Goal: Information Seeking & Learning: Check status

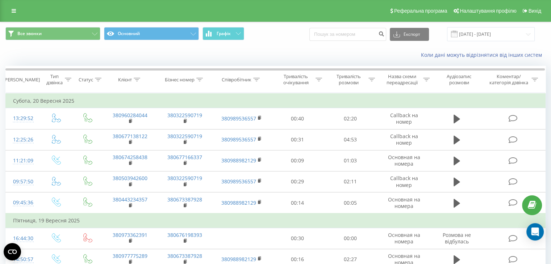
click at [458, 204] on icon at bounding box center [456, 203] width 7 height 10
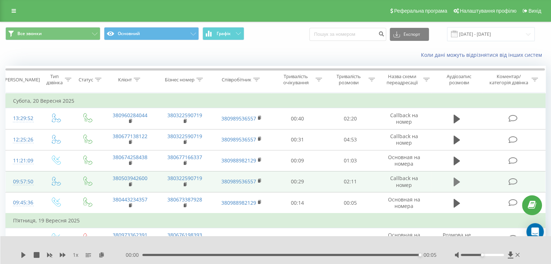
click at [455, 180] on icon at bounding box center [456, 182] width 7 height 9
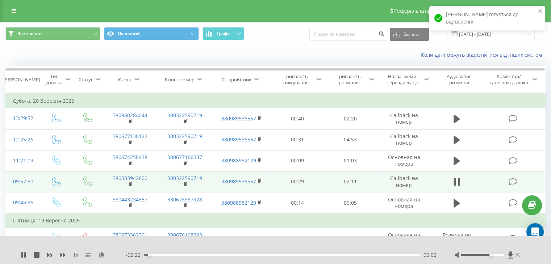
drag, startPoint x: 491, startPoint y: 252, endPoint x: 496, endPoint y: 240, distance: 13.0
click at [532, 253] on div "1 x - 02:22 00:02 00:02" at bounding box center [275, 250] width 551 height 28
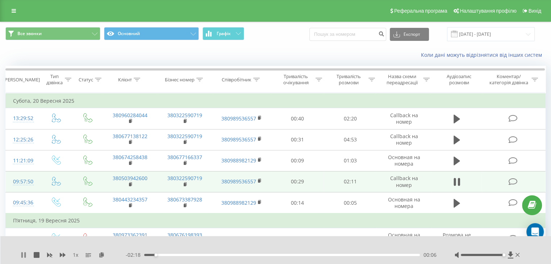
click at [25, 254] on icon at bounding box center [24, 255] width 1 height 6
click at [456, 178] on icon at bounding box center [456, 182] width 7 height 10
click at [21, 256] on icon at bounding box center [24, 255] width 6 height 6
click at [21, 252] on icon at bounding box center [23, 255] width 4 height 6
click at [391, 255] on div "01:12" at bounding box center [282, 255] width 276 height 2
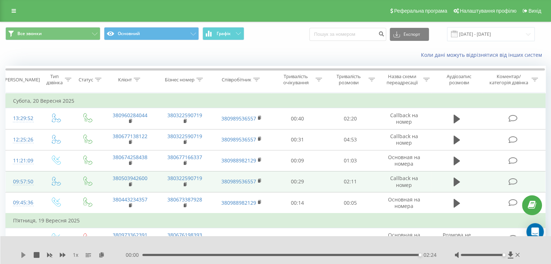
click at [23, 255] on icon at bounding box center [23, 255] width 4 height 6
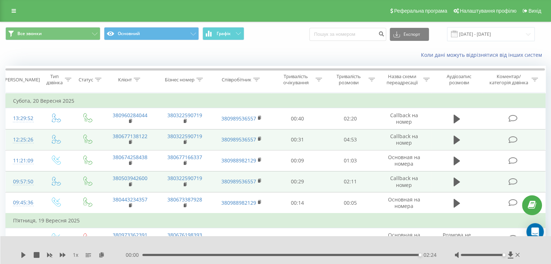
drag, startPoint x: 454, startPoint y: 162, endPoint x: 474, endPoint y: 143, distance: 26.9
click at [454, 162] on icon at bounding box center [456, 161] width 7 height 9
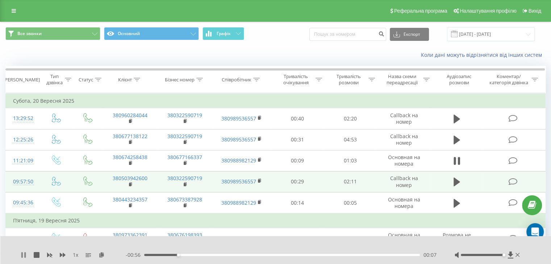
click at [22, 254] on icon at bounding box center [21, 255] width 1 height 6
click at [24, 255] on icon at bounding box center [23, 255] width 4 height 6
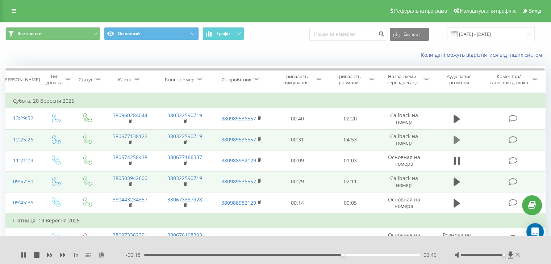
click at [456, 137] on icon at bounding box center [456, 140] width 7 height 10
click at [26, 257] on icon at bounding box center [24, 255] width 1 height 6
click at [21, 255] on icon at bounding box center [24, 255] width 6 height 6
click at [22, 256] on icon at bounding box center [21, 255] width 1 height 6
click at [21, 254] on icon at bounding box center [24, 255] width 6 height 6
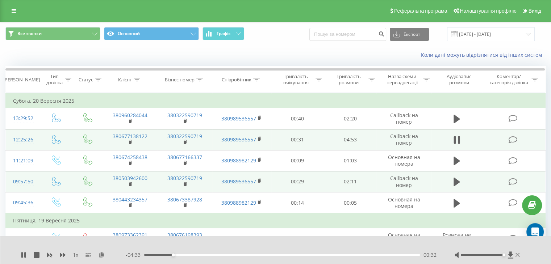
click at [179, 256] on div "00:32" at bounding box center [282, 255] width 276 height 2
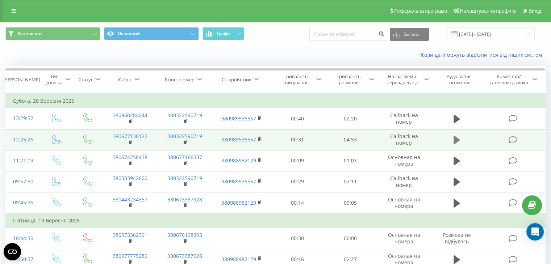
click at [456, 138] on icon at bounding box center [456, 140] width 7 height 9
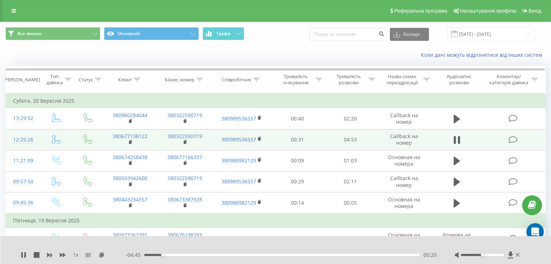
click at [172, 255] on div "00:20" at bounding box center [282, 255] width 276 height 2
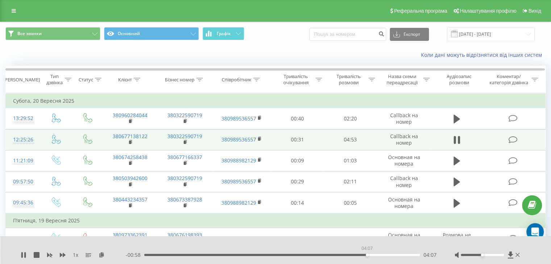
click at [367, 255] on div "04:07" at bounding box center [282, 255] width 276 height 2
click at [456, 138] on icon at bounding box center [456, 140] width 7 height 10
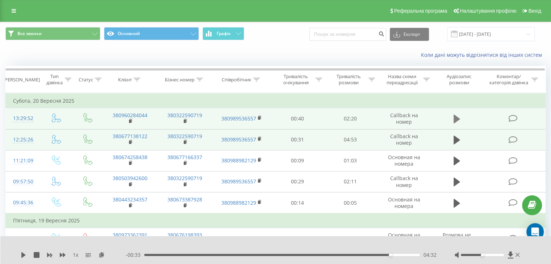
click at [452, 120] on button at bounding box center [456, 119] width 11 height 11
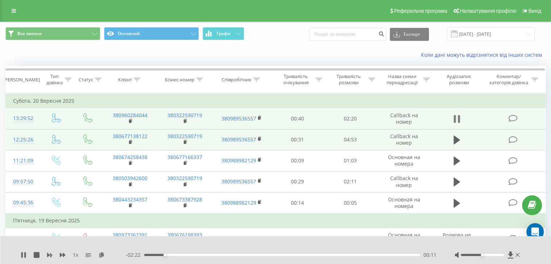
click at [453, 114] on icon at bounding box center [456, 119] width 7 height 10
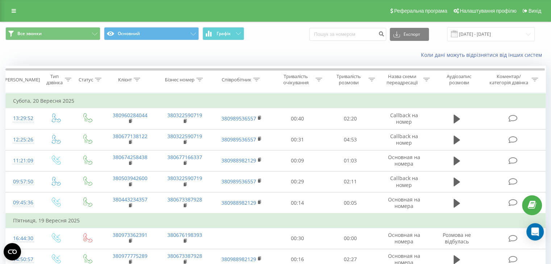
click at [298, 54] on div "Коли дані можуть відрізнятися вiд інших систем" at bounding box center [379, 54] width 344 height 7
click at [284, 51] on div "Коли дані можуть відрізнятися вiд інших систем" at bounding box center [275, 54] width 550 height 17
drag, startPoint x: 279, startPoint y: 45, endPoint x: 294, endPoint y: 53, distance: 16.8
click at [278, 46] on div "Все звонки Основний Графік Експорт .csv .xls .xlsx 22.08.2025 - 22.09.2025 Коли…" at bounding box center [275, 43] width 550 height 42
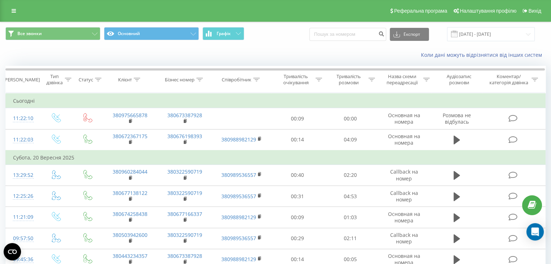
click at [287, 37] on div "Все звонки Основний Графік Експорт .csv .xls .xlsx [DATE] - [DATE]" at bounding box center [275, 34] width 540 height 14
click at [285, 48] on div "Коли дані можуть відрізнятися вiд інших систем" at bounding box center [275, 54] width 550 height 17
